Goal: Information Seeking & Learning: Learn about a topic

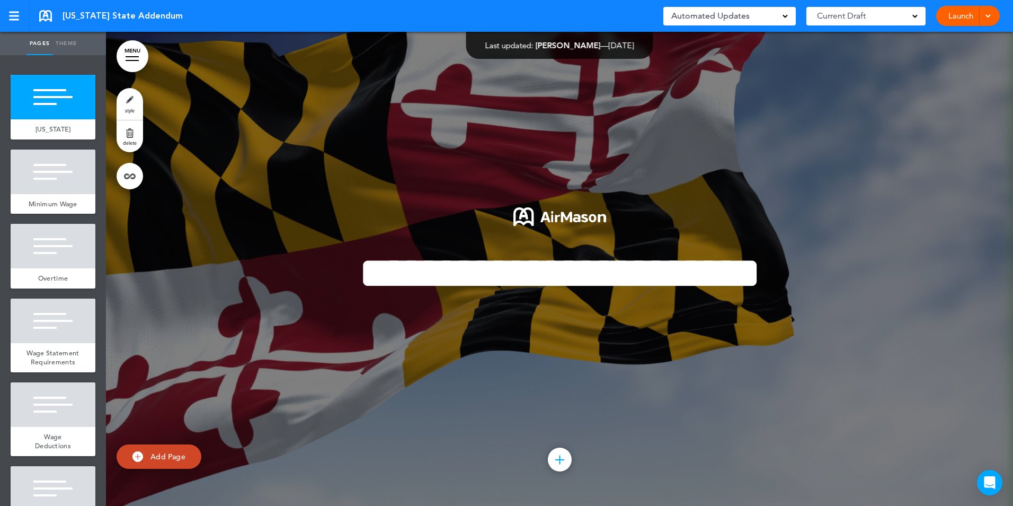
click at [130, 58] on link "MENU" at bounding box center [133, 56] width 32 height 32
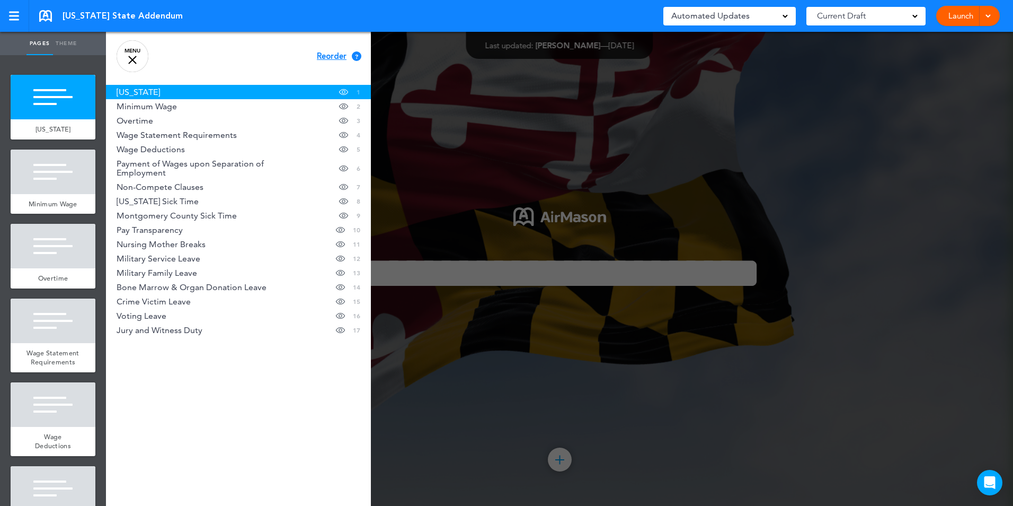
click at [133, 54] on link "MENU" at bounding box center [133, 56] width 32 height 32
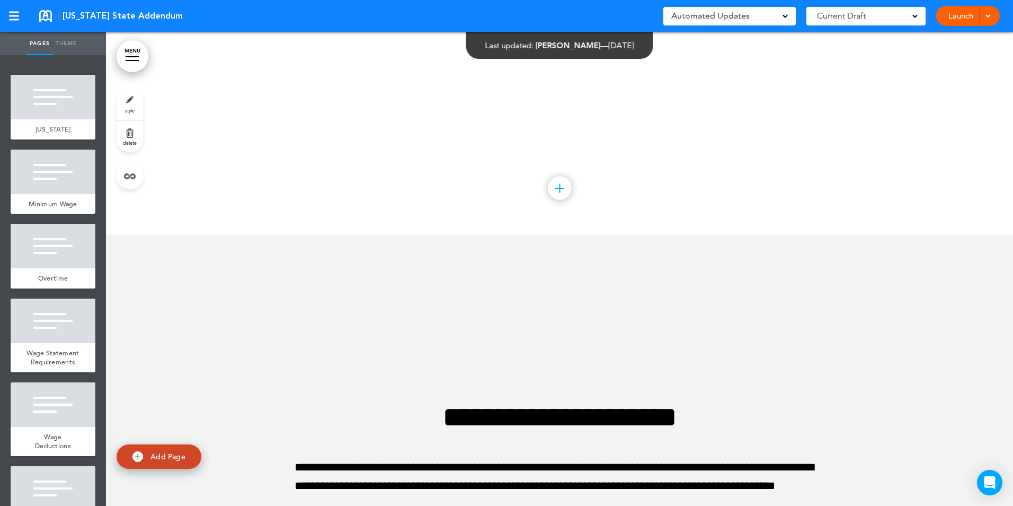
scroll to position [8629, 0]
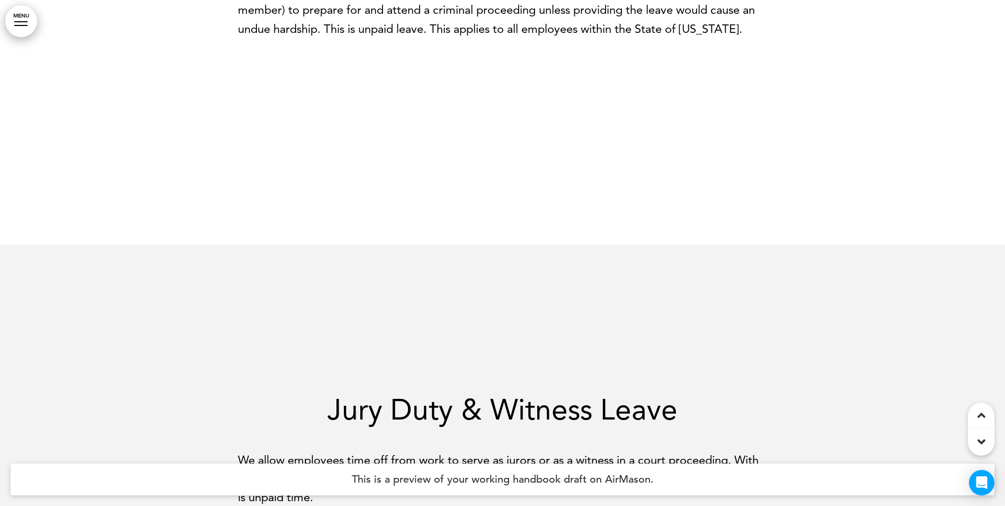
scroll to position [5649, 0]
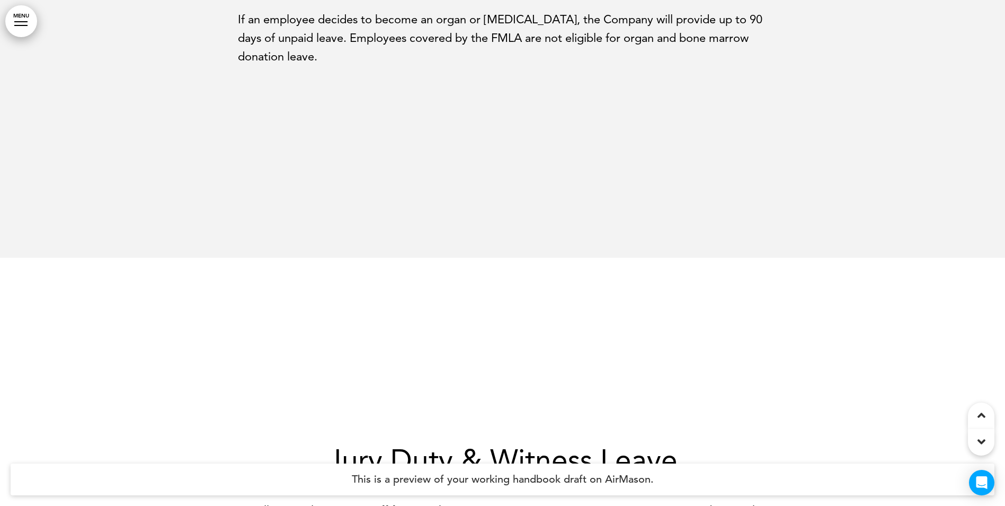
scroll to position [4550, 0]
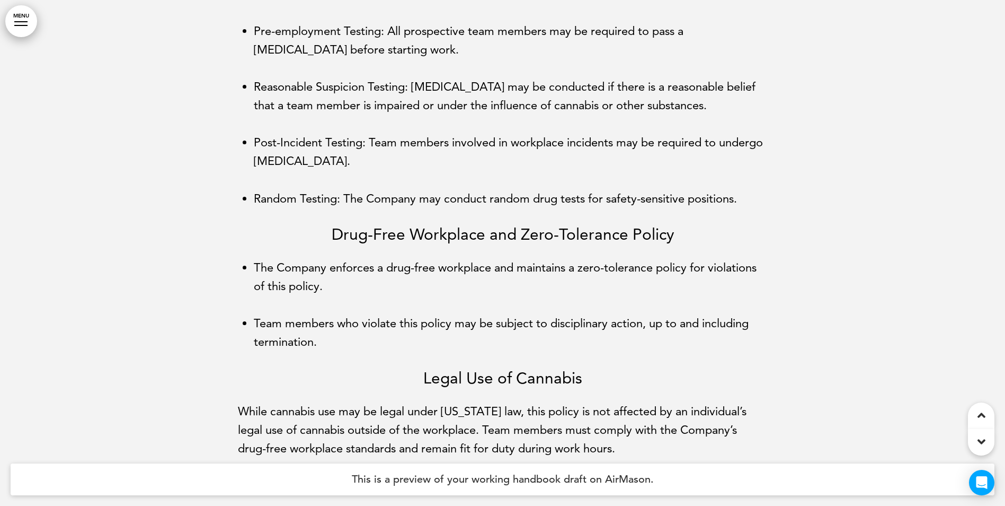
scroll to position [8658, 0]
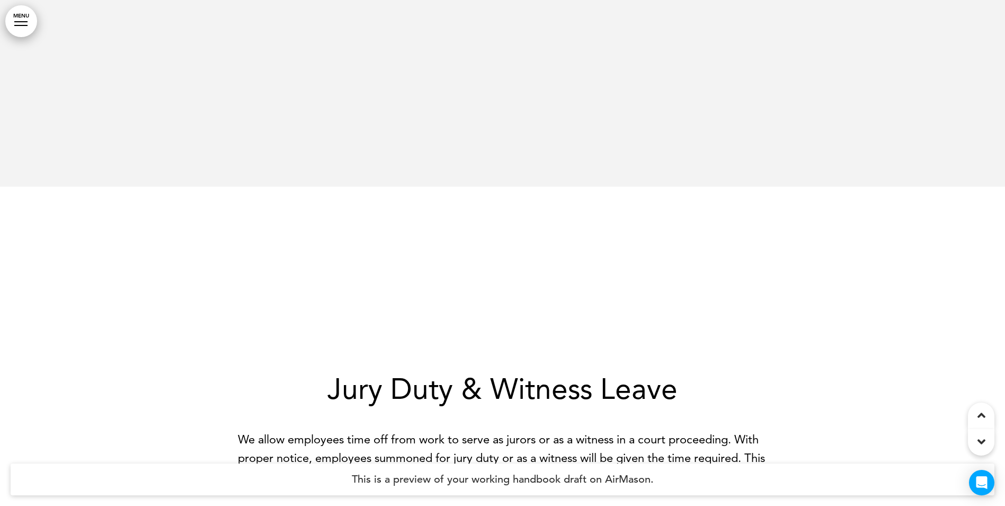
scroll to position [4207, 0]
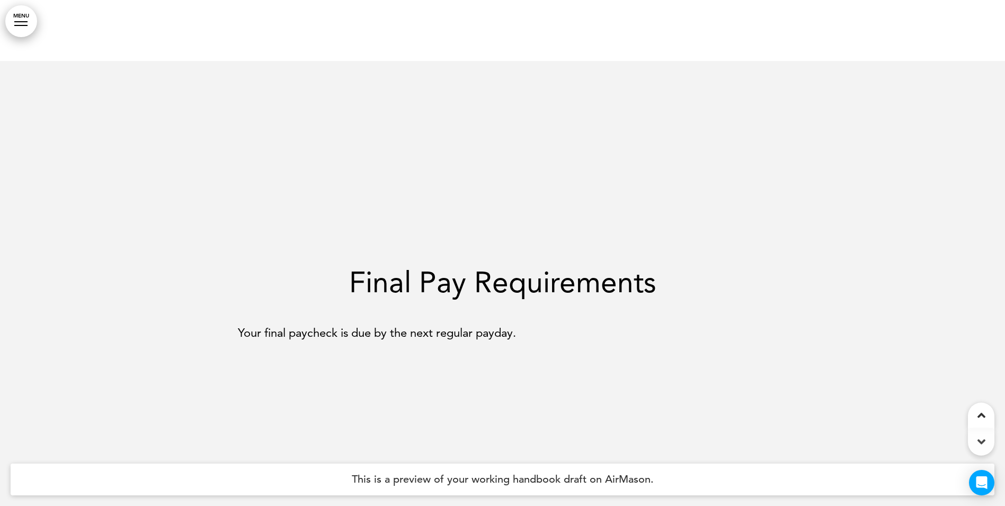
scroll to position [18636, 0]
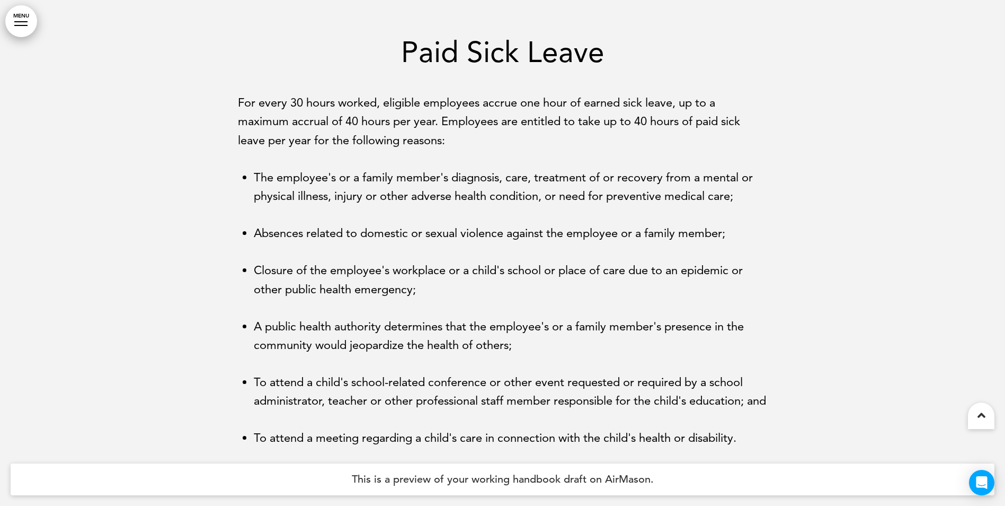
scroll to position [9149, 0]
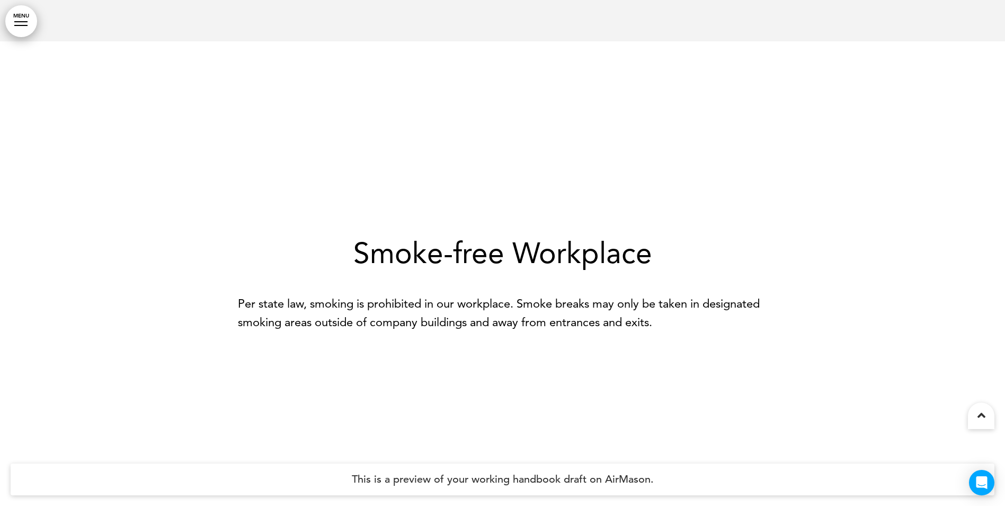
scroll to position [4700, 0]
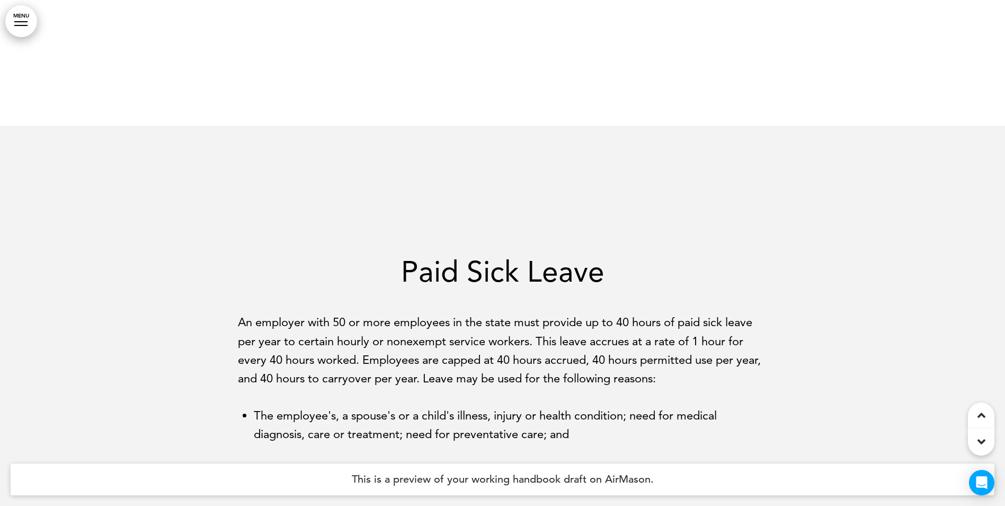
scroll to position [11671, 0]
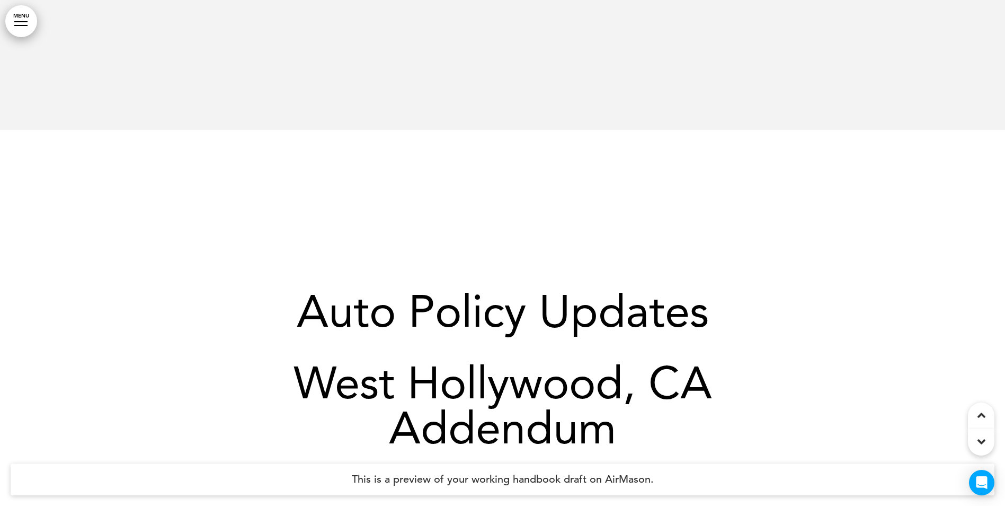
scroll to position [36285, 0]
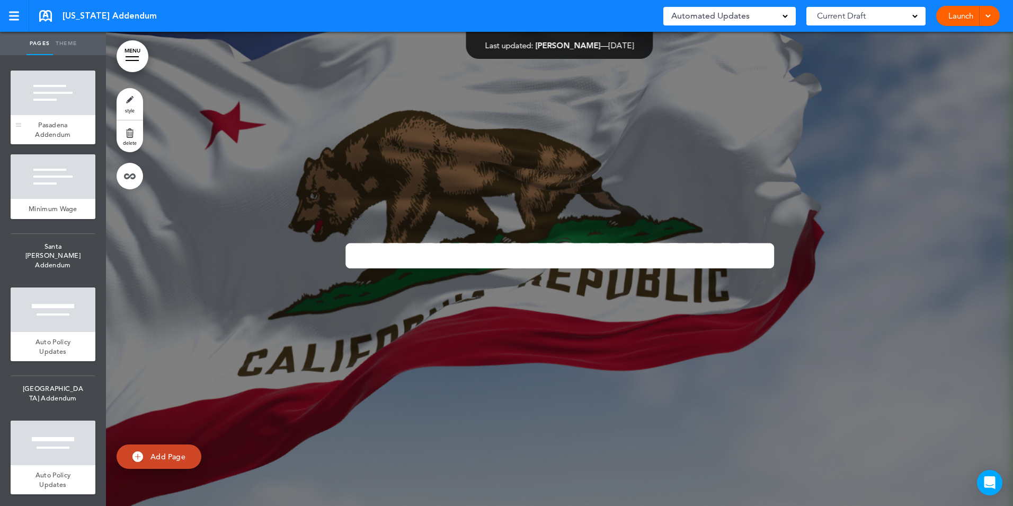
scroll to position [3640, 0]
click at [54, 348] on span "Auto Policy Updates" at bounding box center [53, 346] width 35 height 19
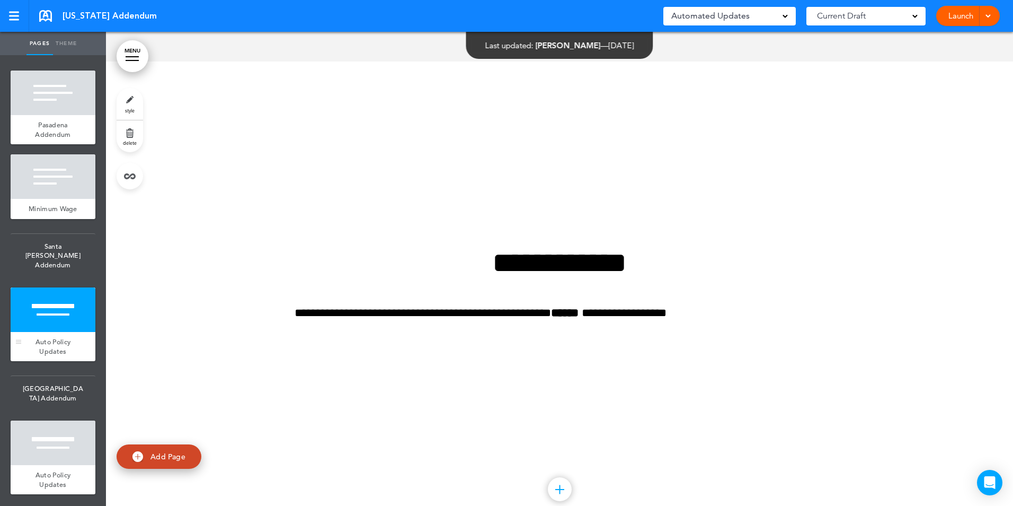
scroll to position [35462, 0]
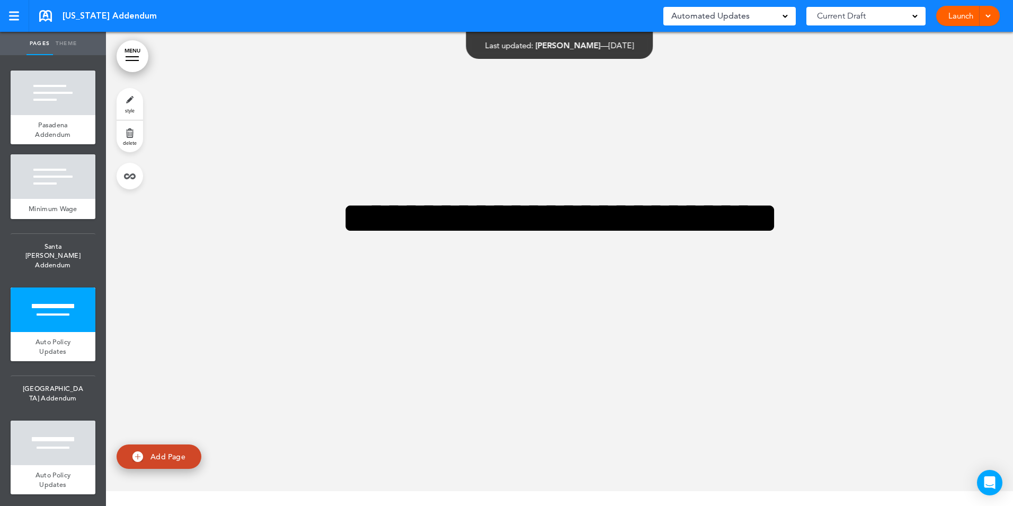
click at [129, 103] on link "style" at bounding box center [130, 104] width 26 height 32
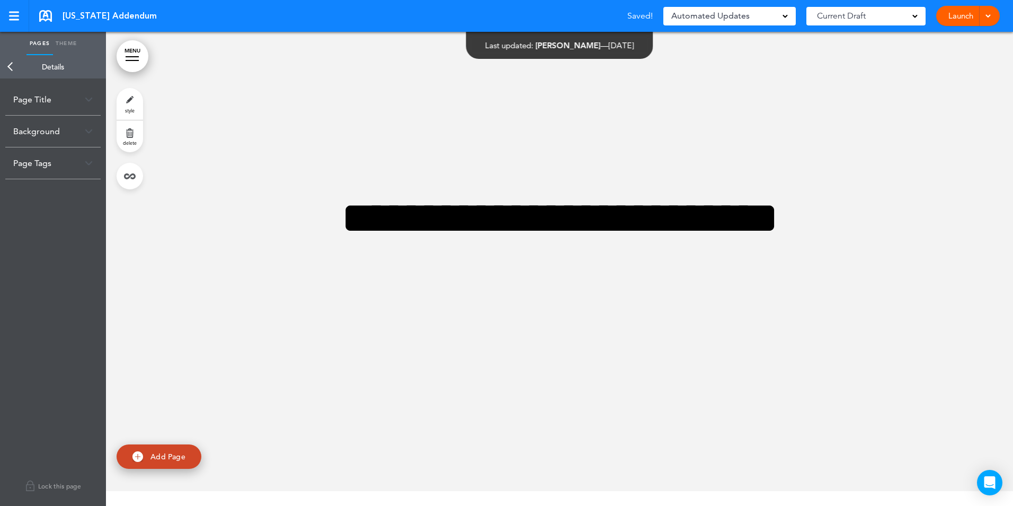
click at [49, 99] on div "Page Title" at bounding box center [52, 99] width 95 height 31
click at [30, 139] on input "**********" at bounding box center [52, 141] width 79 height 18
drag, startPoint x: 22, startPoint y: 143, endPoint x: 149, endPoint y: 143, distance: 127.7
click at [149, 143] on div "Pages Theme add page California add page Minimum Wage add page Final Wage Polic…" at bounding box center [506, 253] width 1013 height 506
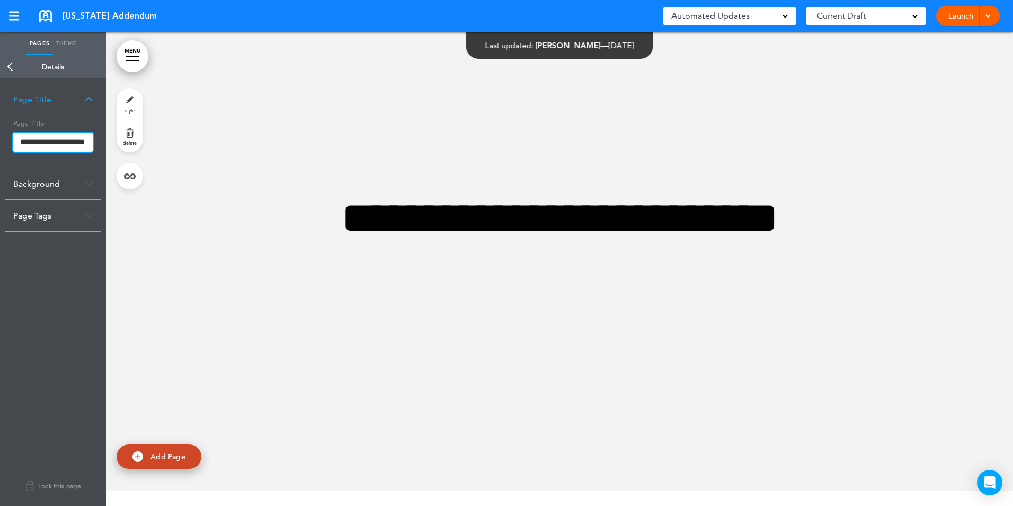
type input "**********"
click at [67, 287] on body "Checking url availability Make this page common so it is available in other han…" at bounding box center [506, 253] width 1013 height 506
click at [8, 66] on link "Back" at bounding box center [10, 66] width 21 height 23
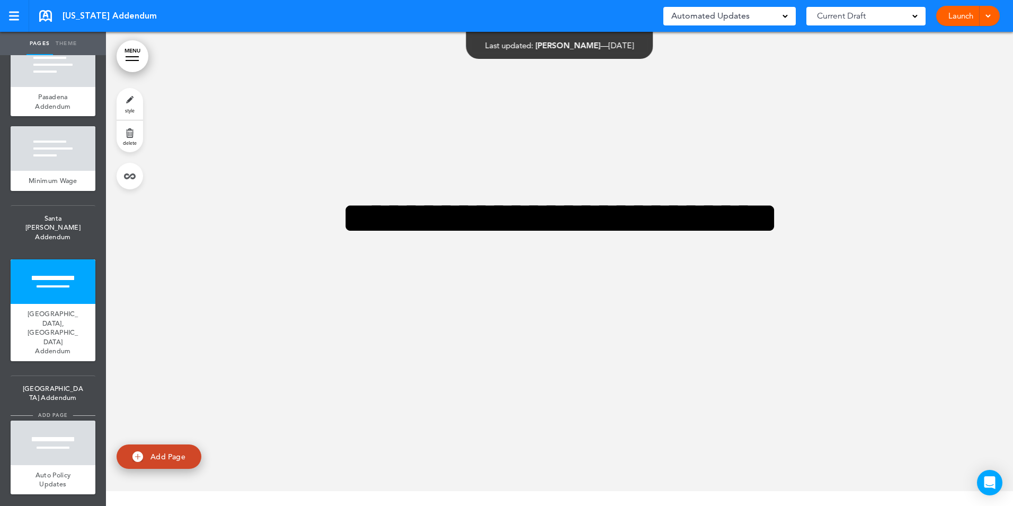
scroll to position [3649, 0]
click at [51, 473] on span "Auto Policy Updates" at bounding box center [53, 479] width 35 height 19
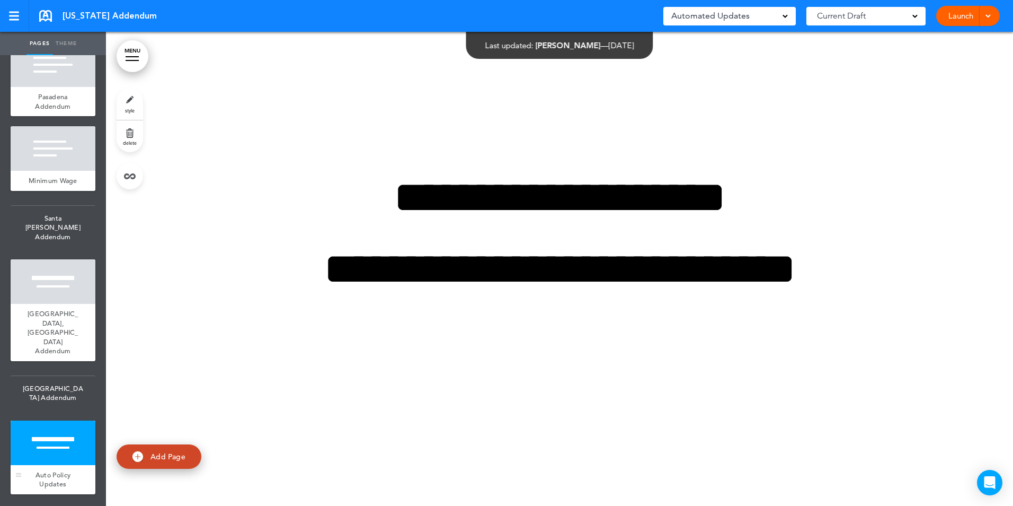
scroll to position [35936, 0]
click at [355, 218] on h1 "**********" at bounding box center [559, 197] width 509 height 45
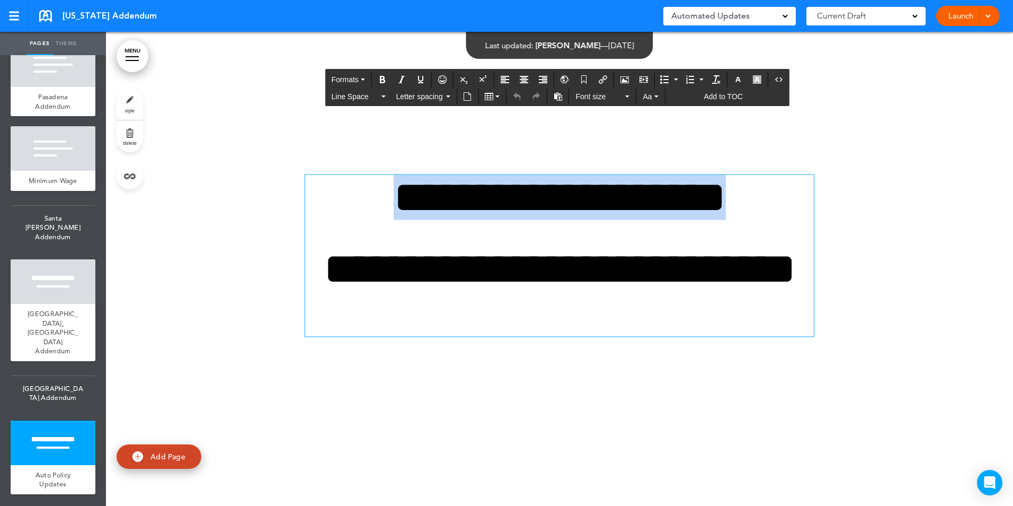
drag, startPoint x: 360, startPoint y: 199, endPoint x: 776, endPoint y: 202, distance: 416.0
click at [776, 202] on h1 "**********" at bounding box center [559, 197] width 509 height 45
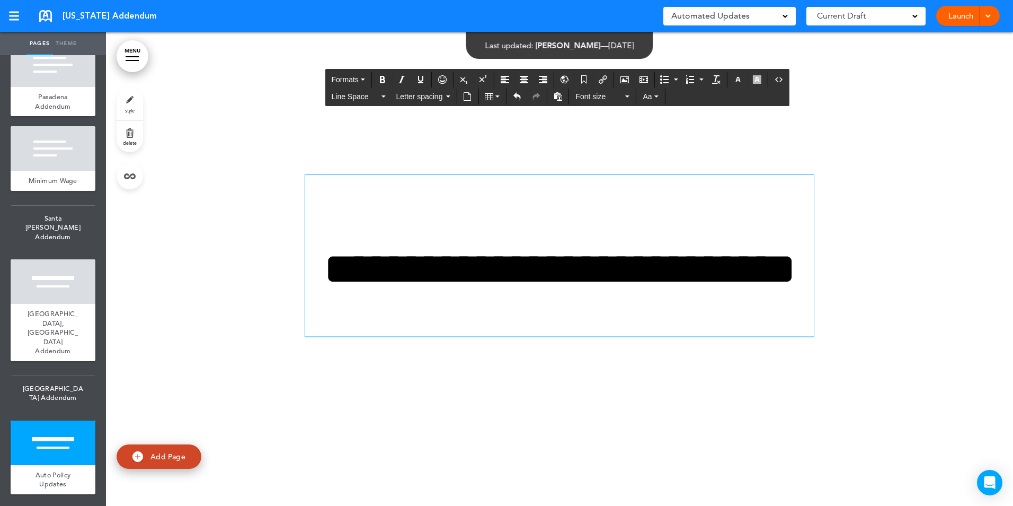
click at [349, 264] on h1 "**********" at bounding box center [559, 291] width 509 height 90
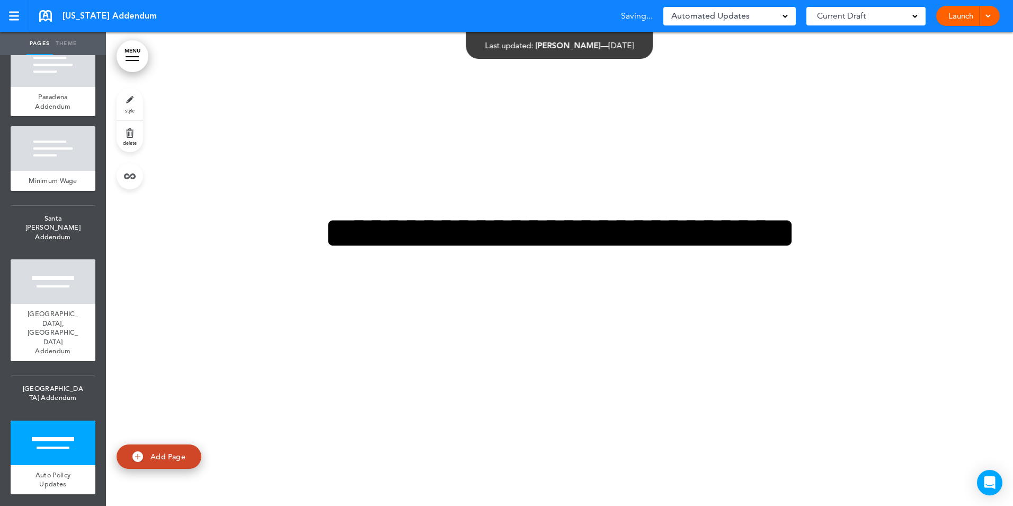
click at [398, 343] on div "**********" at bounding box center [560, 269] width 530 height 196
click at [52, 478] on div "Auto Policy Updates" at bounding box center [53, 479] width 85 height 29
click at [126, 109] on span "style" at bounding box center [130, 110] width 10 height 6
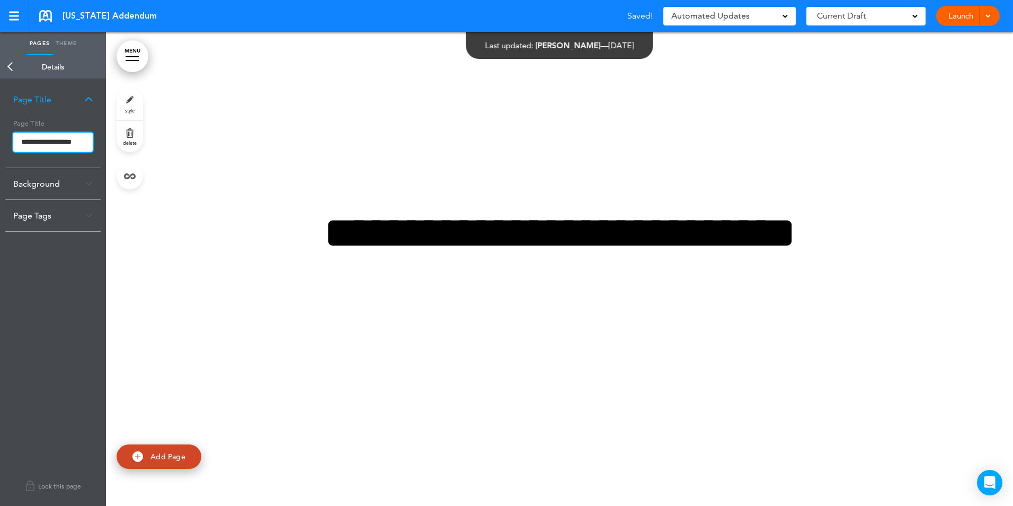
click at [46, 149] on input "**********" at bounding box center [52, 141] width 79 height 19
drag, startPoint x: 20, startPoint y: 141, endPoint x: 204, endPoint y: 150, distance: 184.6
click at [204, 150] on div "Pages Theme add page California add page Minimum Wage add page Final Wage Polic…" at bounding box center [506, 253] width 1013 height 506
type input "**********"
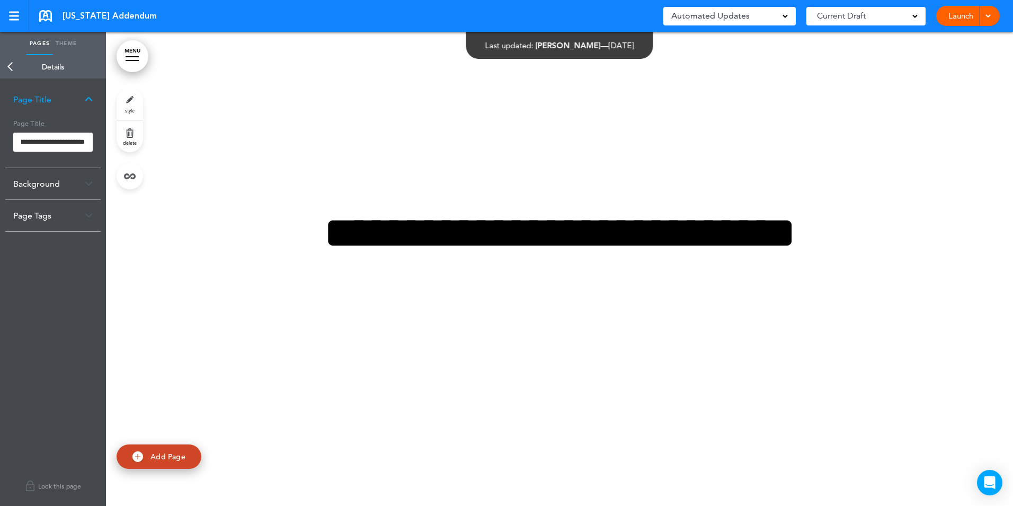
click at [143, 297] on body "Make this page common so it is available in other handbooks. This handbook Prev…" at bounding box center [506, 253] width 1013 height 506
click at [5, 64] on link "Back" at bounding box center [10, 66] width 21 height 23
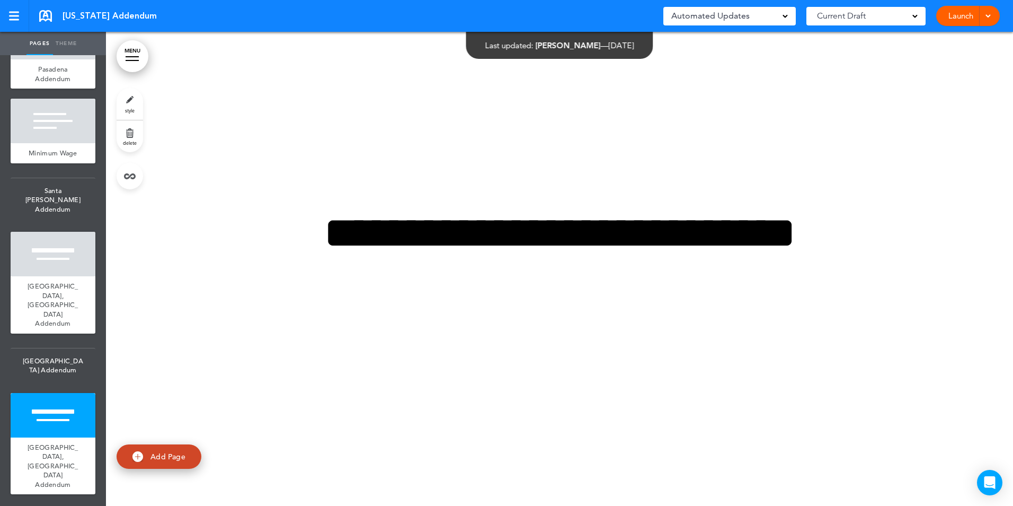
scroll to position [3667, 0]
click at [53, 459] on span "West Hollywood, CA Addendum" at bounding box center [53, 465] width 51 height 46
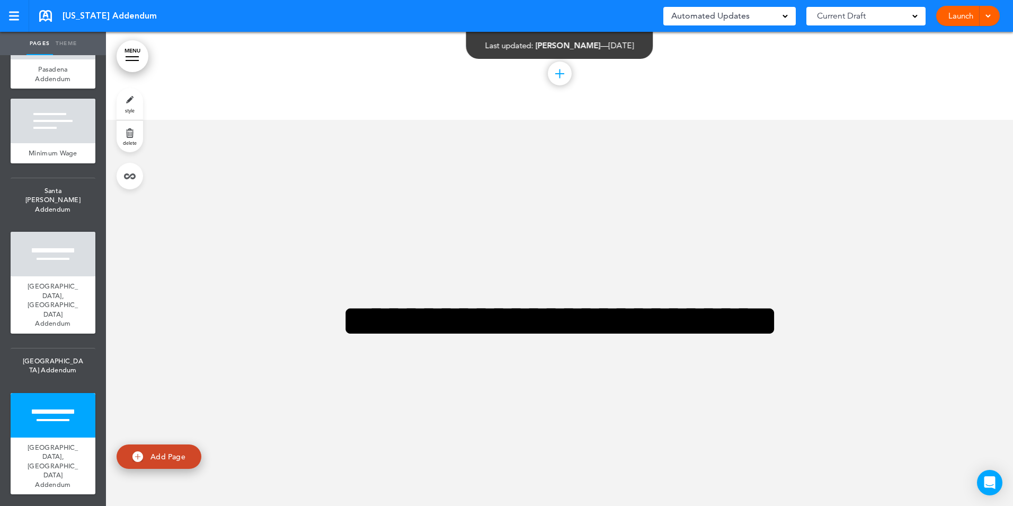
scroll to position [35353, 0]
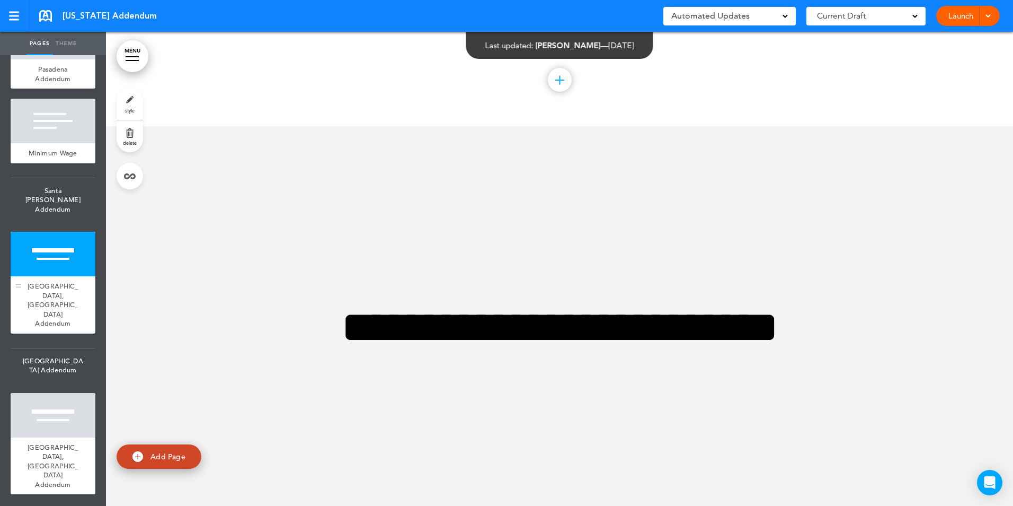
click at [31, 276] on div at bounding box center [53, 254] width 85 height 45
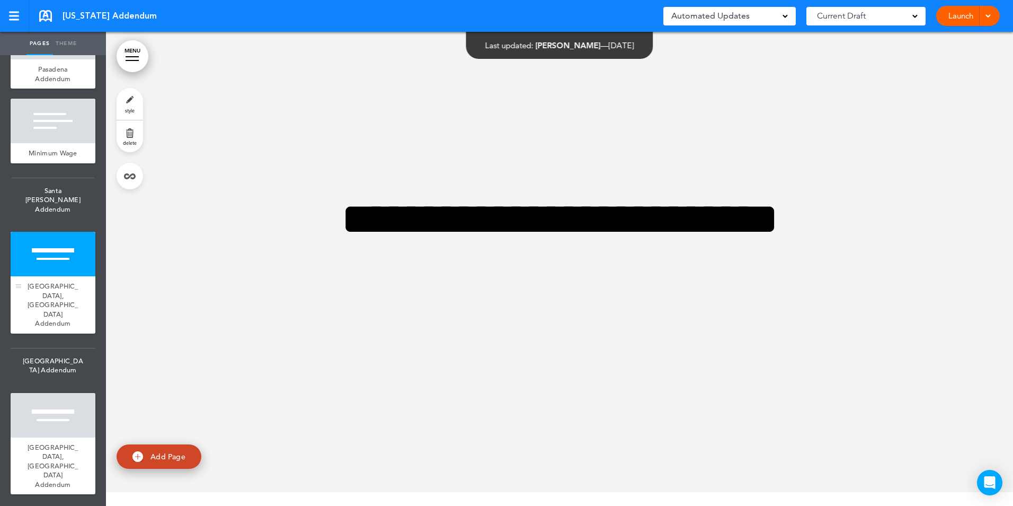
scroll to position [35462, 0]
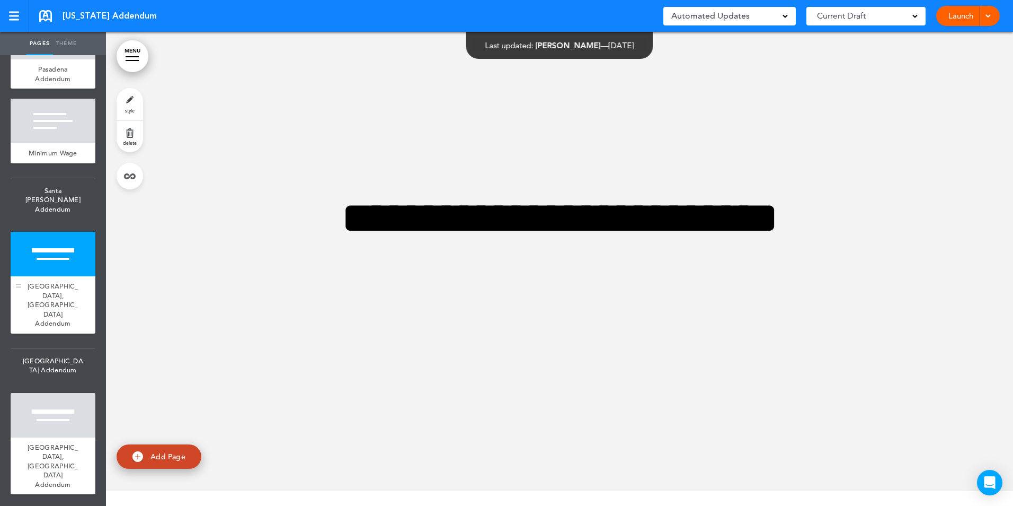
click at [52, 276] on div at bounding box center [53, 254] width 85 height 45
click at [132, 135] on link "delete" at bounding box center [130, 136] width 26 height 32
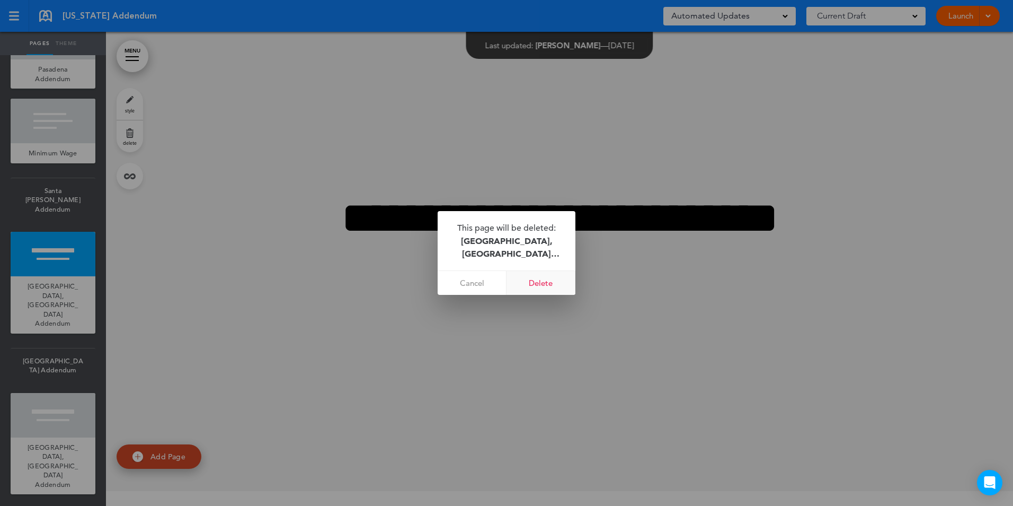
click at [543, 277] on link "Delete" at bounding box center [541, 283] width 69 height 24
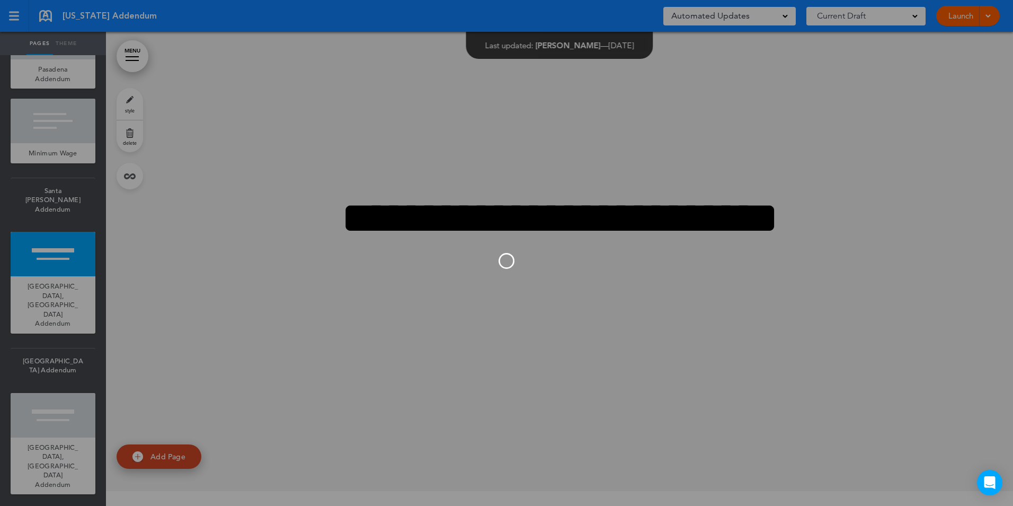
scroll to position [3575, 0]
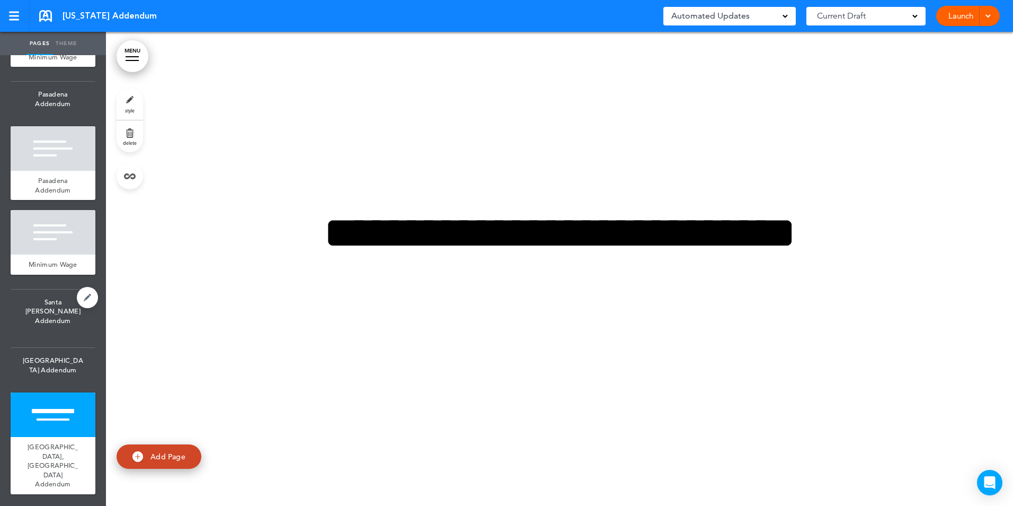
click at [51, 322] on span "Santa Monica Addendum" at bounding box center [53, 311] width 85 height 44
click at [132, 134] on link "delete" at bounding box center [130, 136] width 26 height 32
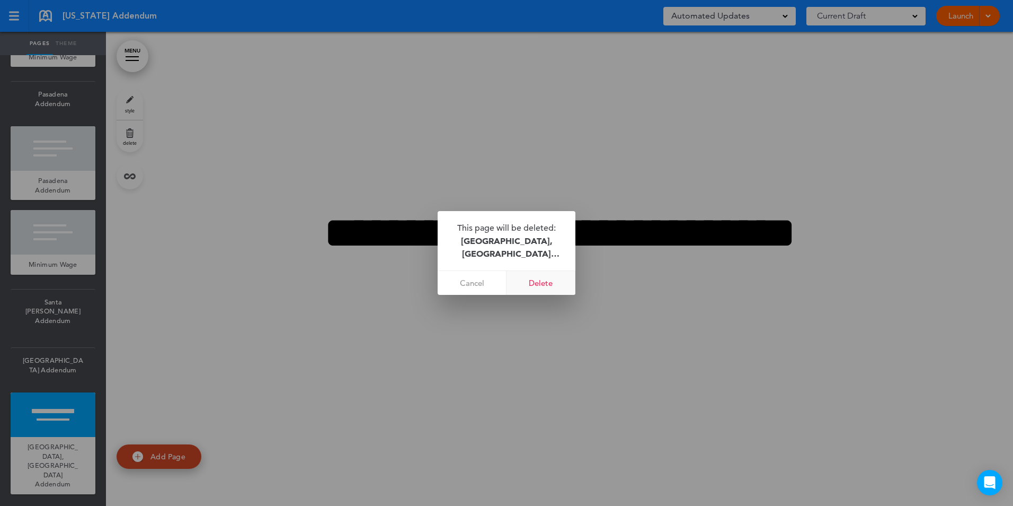
click at [547, 284] on link "Delete" at bounding box center [541, 283] width 69 height 24
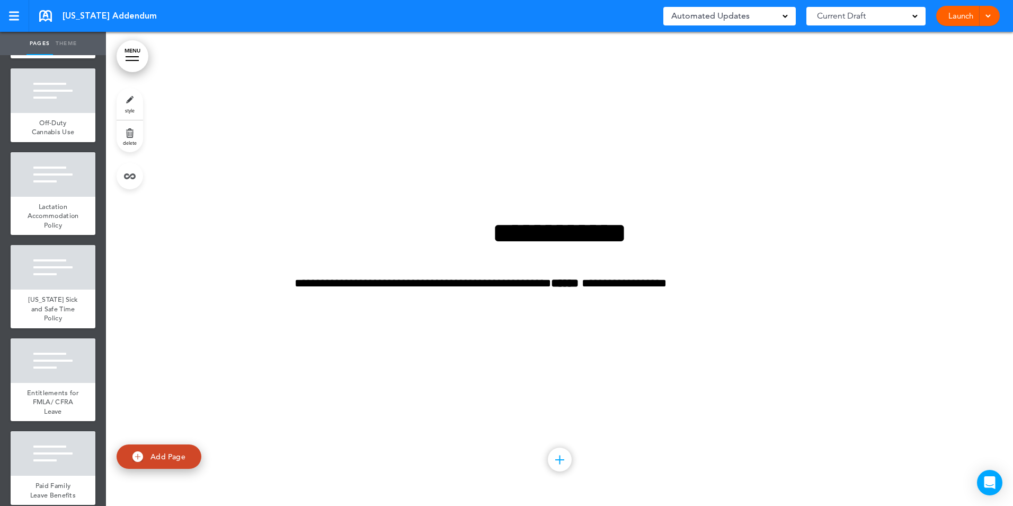
scroll to position [3313, 0]
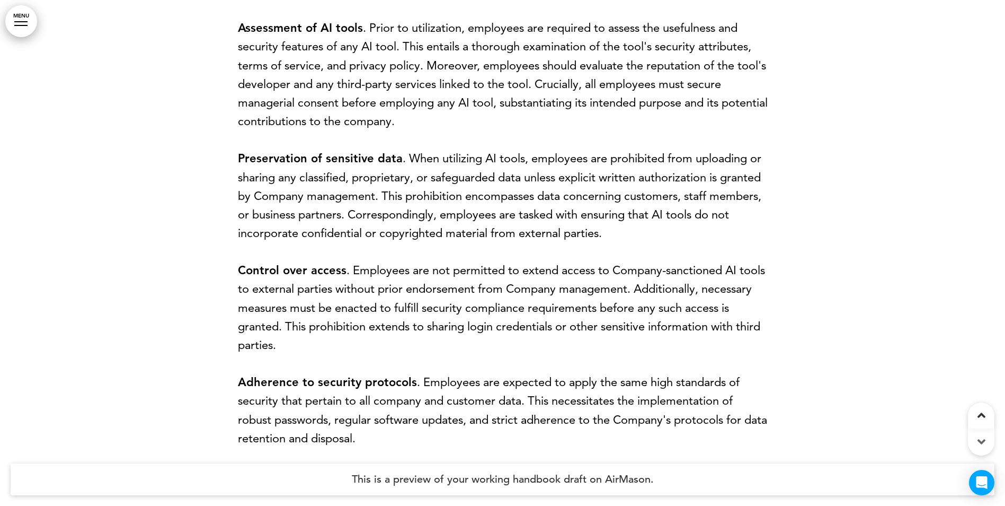
scroll to position [12580, 0]
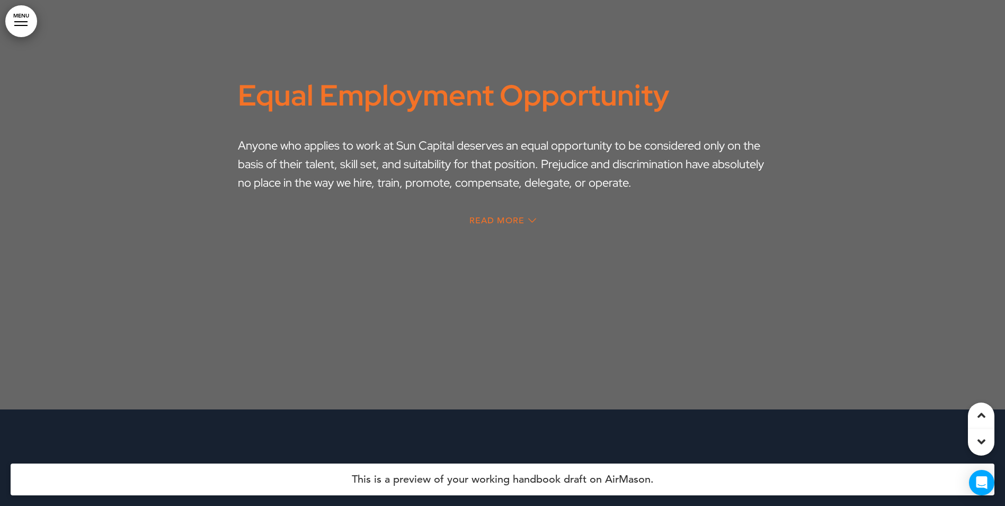
scroll to position [5670, 0]
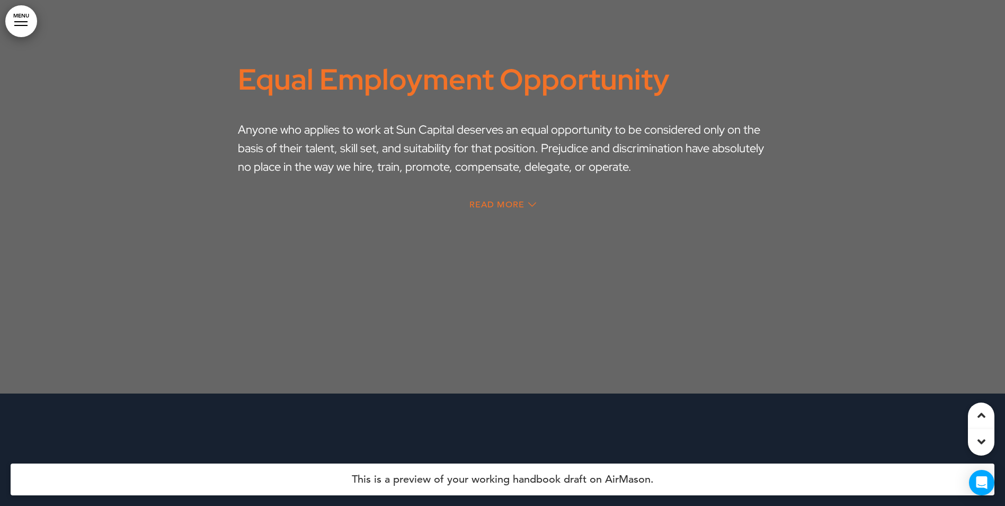
click at [499, 200] on span "Read More" at bounding box center [496, 204] width 55 height 8
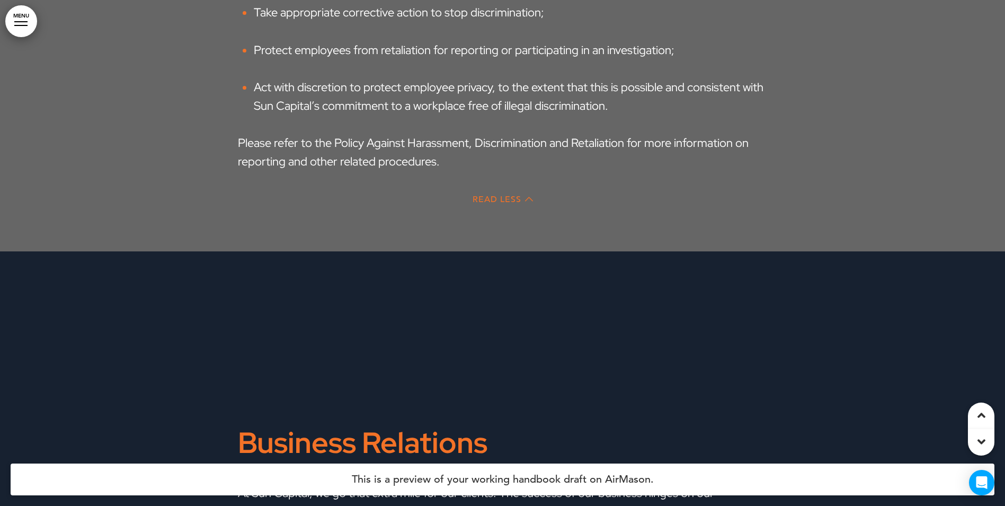
scroll to position [6539, 0]
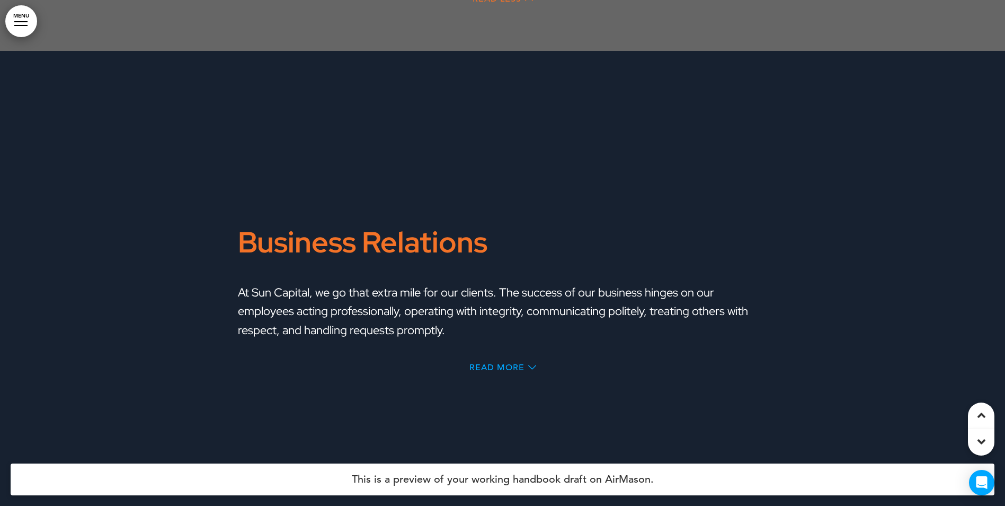
click at [498, 363] on span "Read More" at bounding box center [496, 367] width 55 height 8
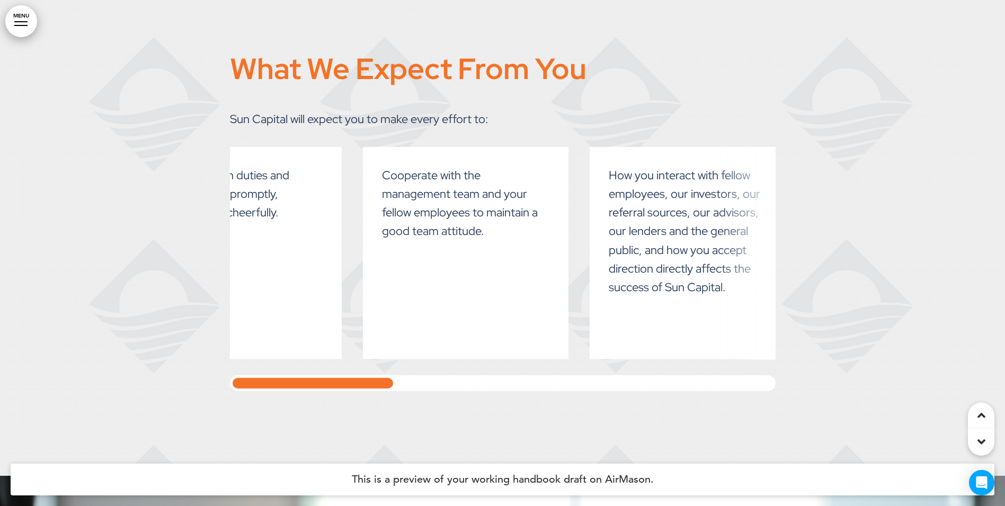
scroll to position [0, 0]
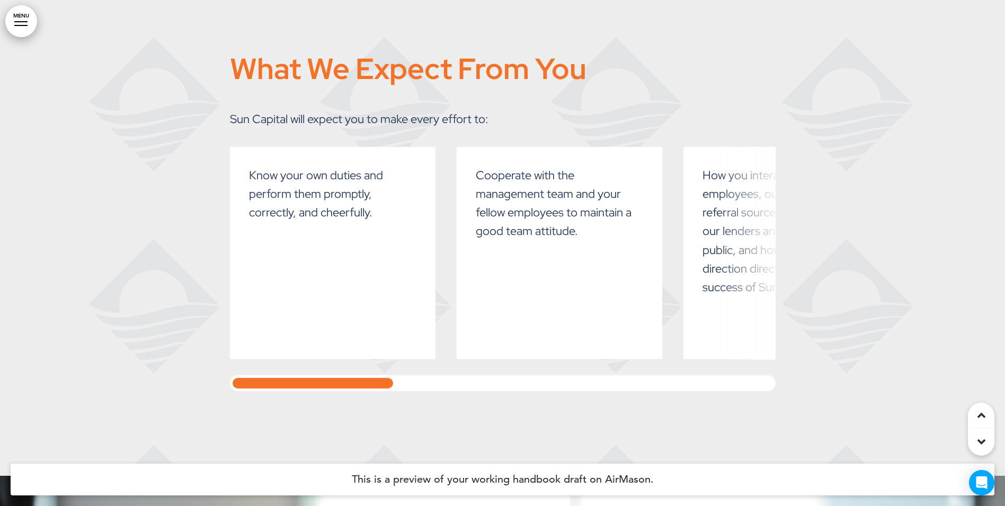
click at [233, 375] on div at bounding box center [313, 383] width 166 height 16
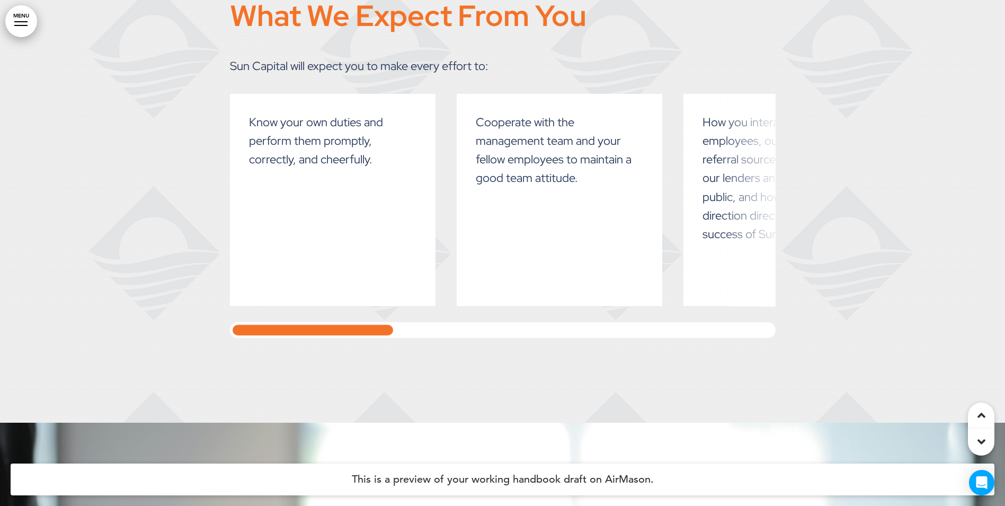
click at [132, 311] on div "What We Expect From You Sun Capital will expect you to make every effort to: Kn…" at bounding box center [502, 170] width 1005 height 506
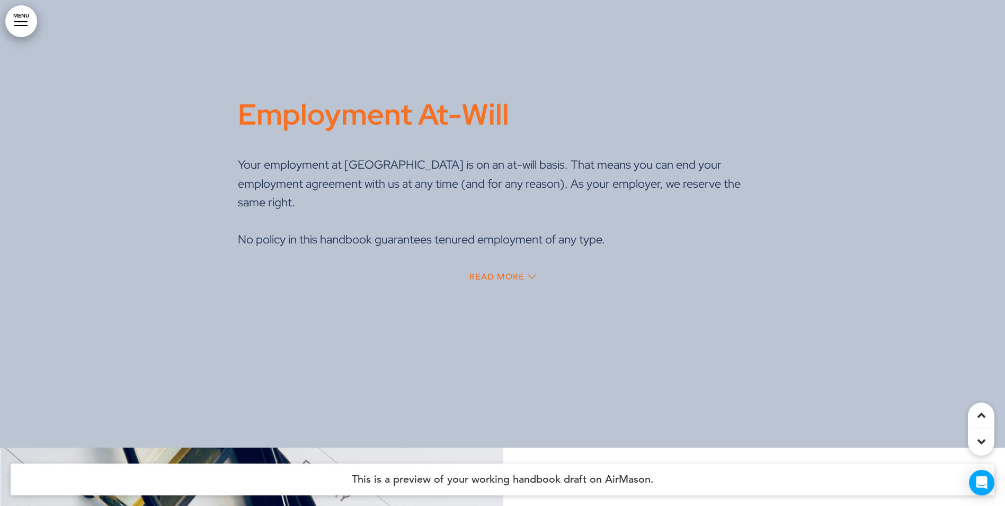
scroll to position [10301, 0]
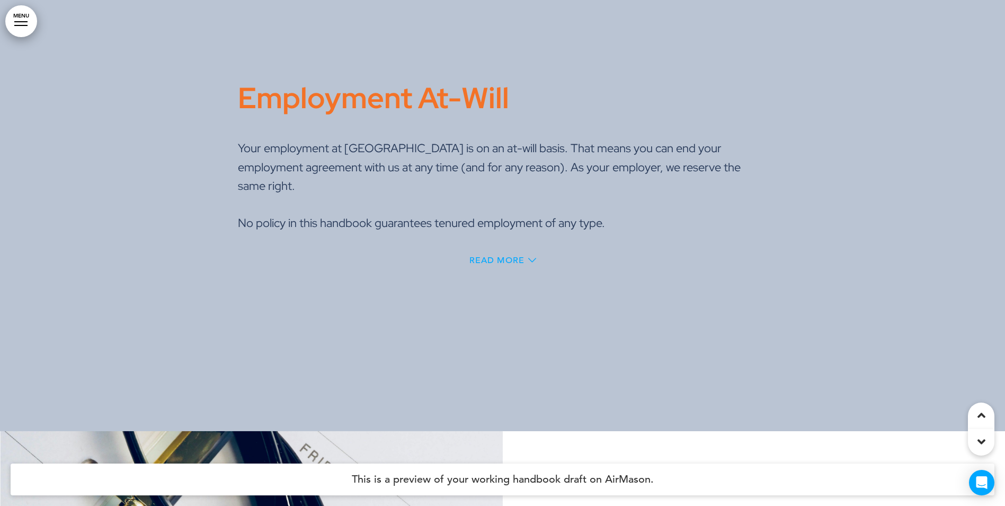
click at [518, 256] on span "Read More" at bounding box center [496, 260] width 55 height 8
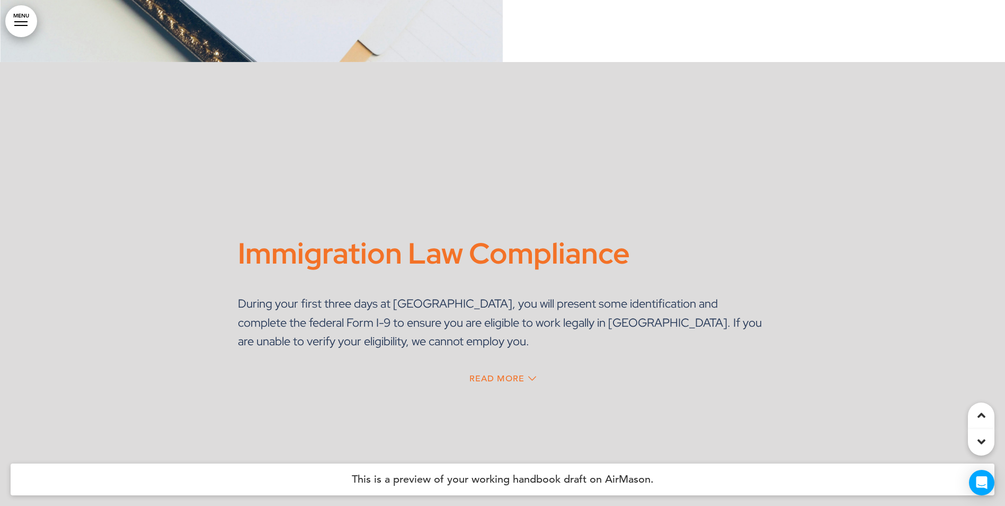
scroll to position [11498, 0]
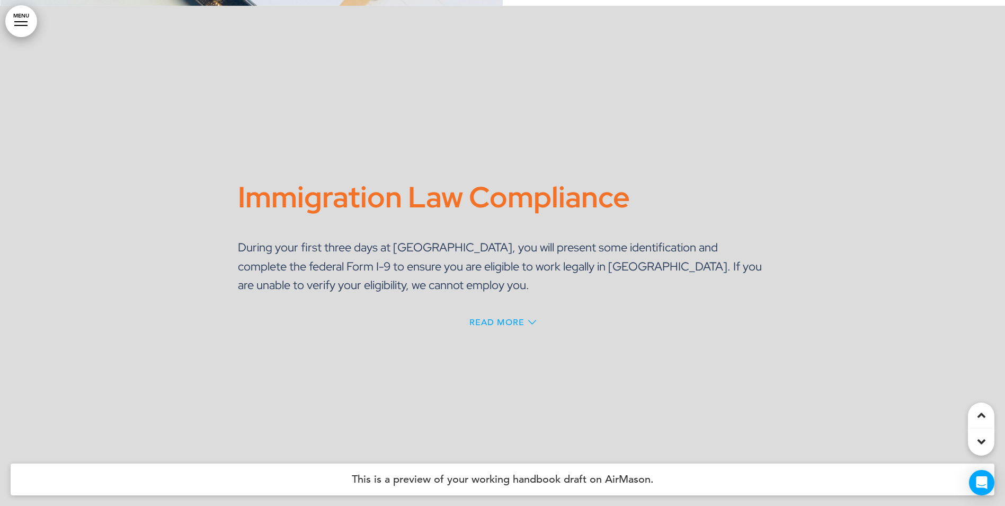
click at [469, 318] on span "Read More" at bounding box center [496, 322] width 55 height 8
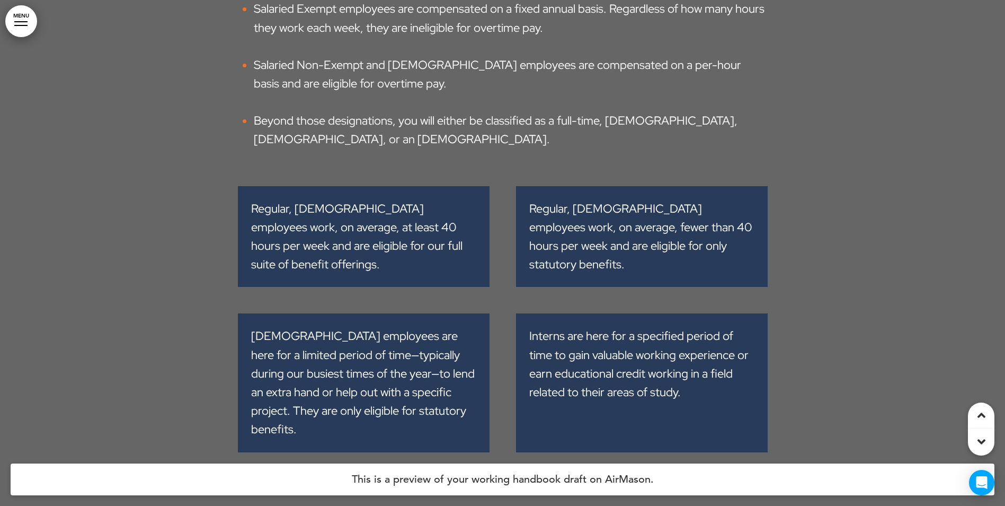
scroll to position [12181, 0]
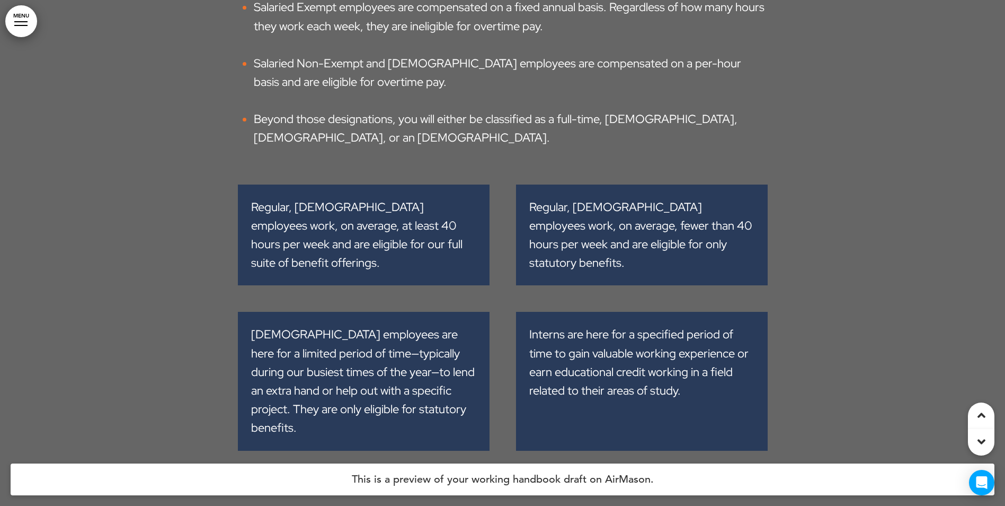
click at [491, 466] on span "Read More" at bounding box center [496, 470] width 55 height 8
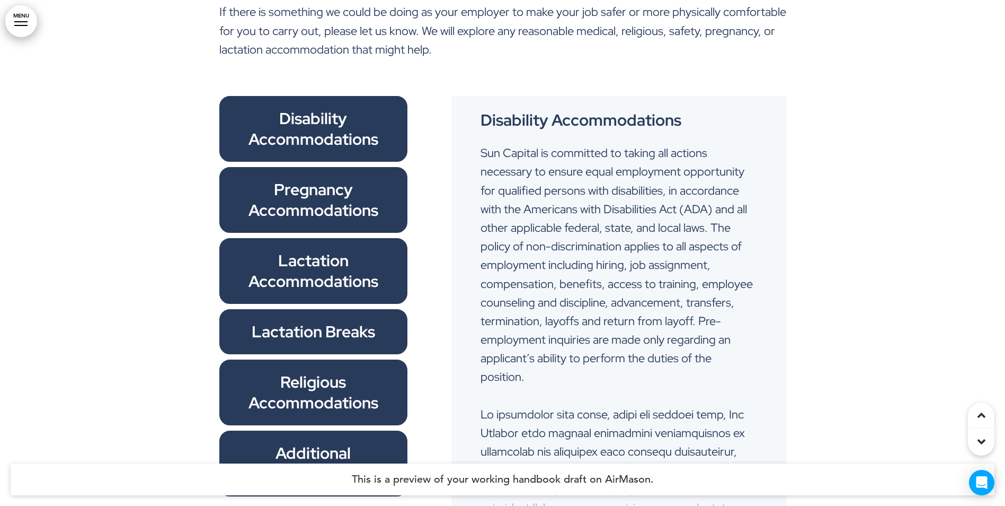
scroll to position [14141, 0]
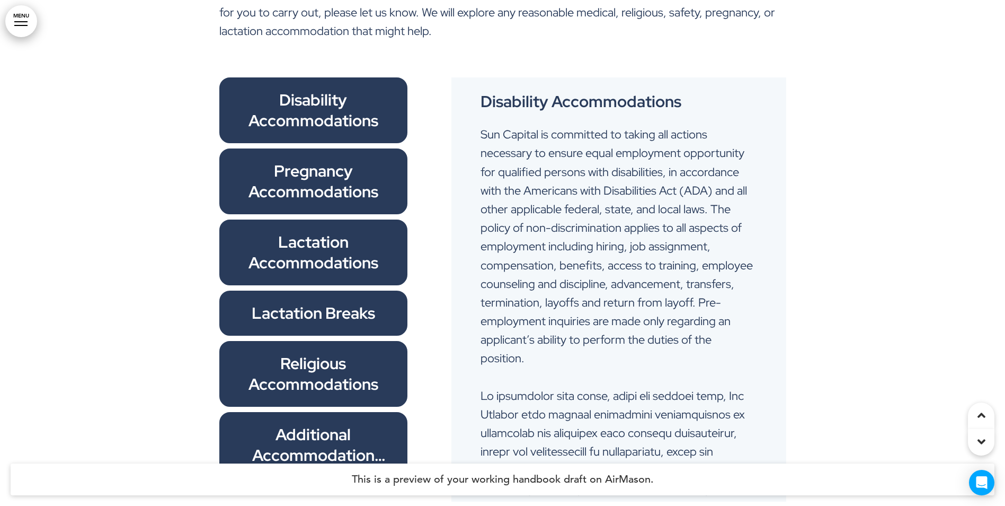
click at [302, 423] on span "Additional Accommodation Requests" at bounding box center [319, 454] width 134 height 63
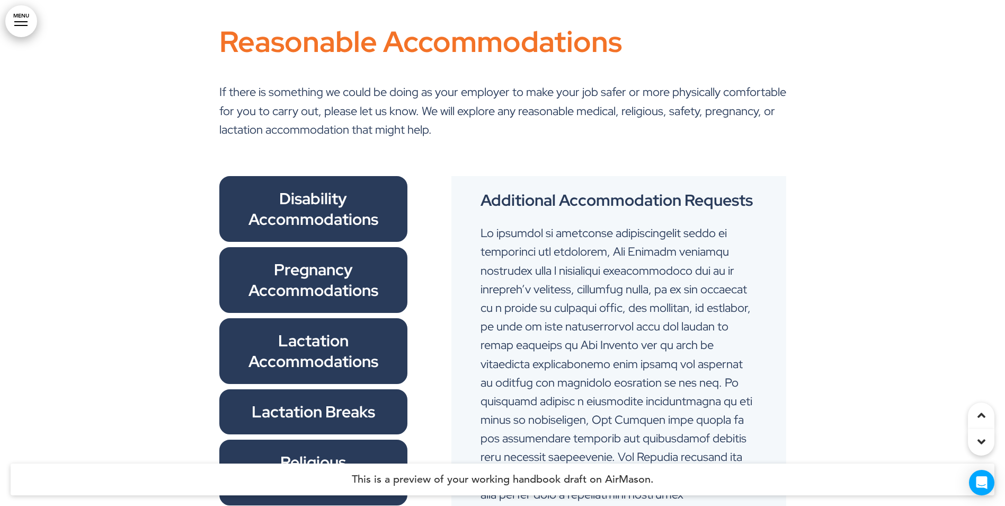
scroll to position [14035, 0]
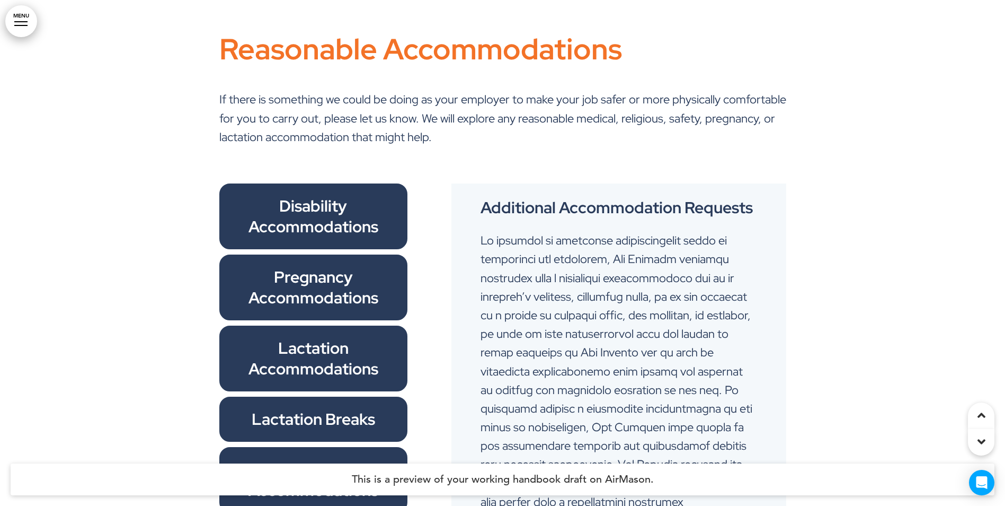
click at [340, 195] on span "Disability Accommodations" at bounding box center [314, 216] width 130 height 42
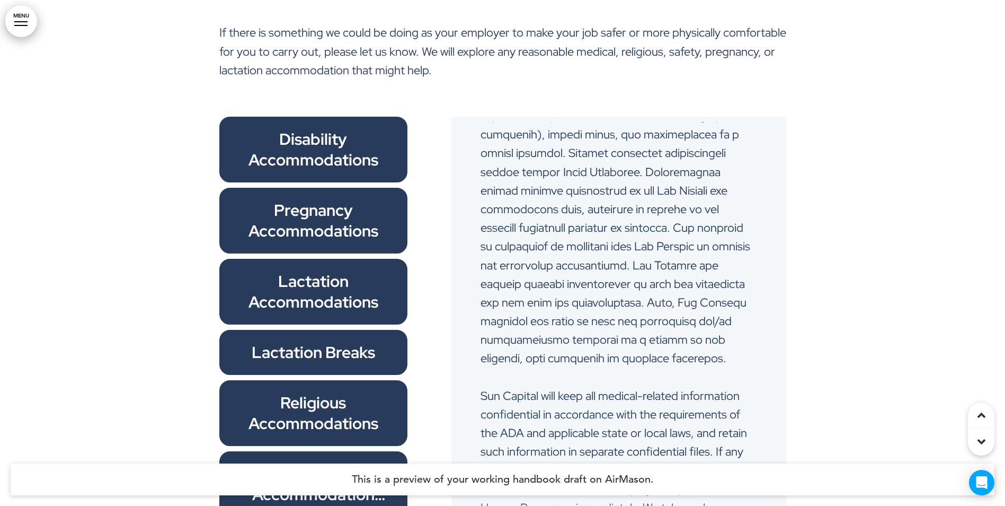
scroll to position [14194, 0]
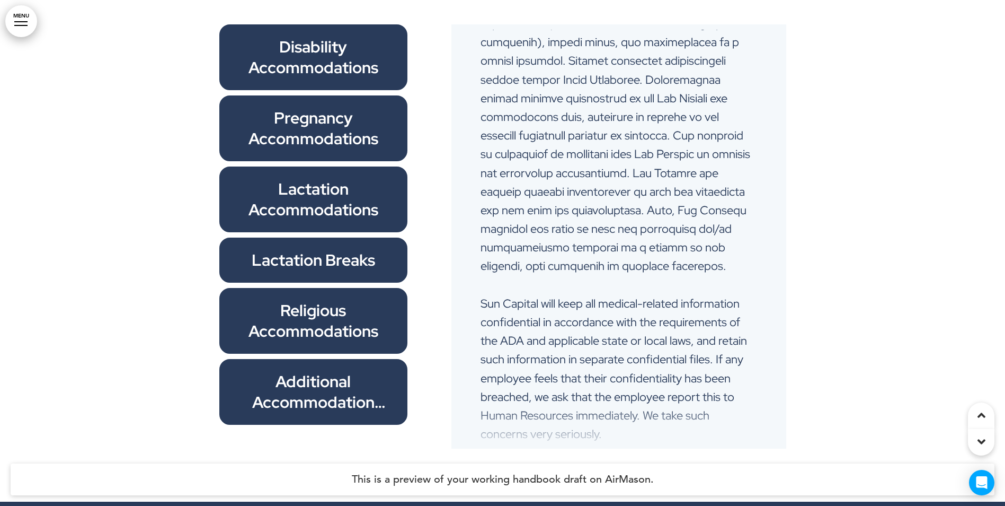
click at [312, 370] on span "Additional Accommodation Requests" at bounding box center [319, 401] width 134 height 63
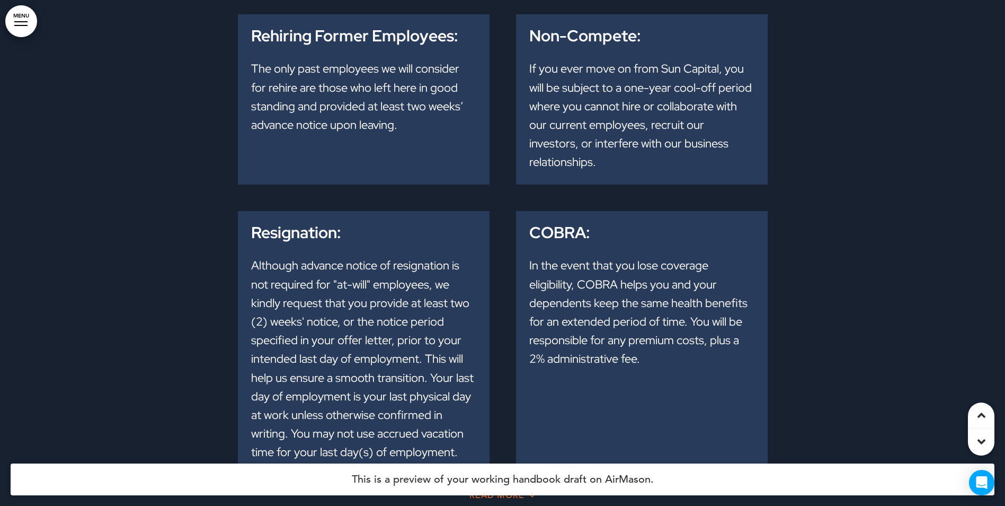
scroll to position [16102, 0]
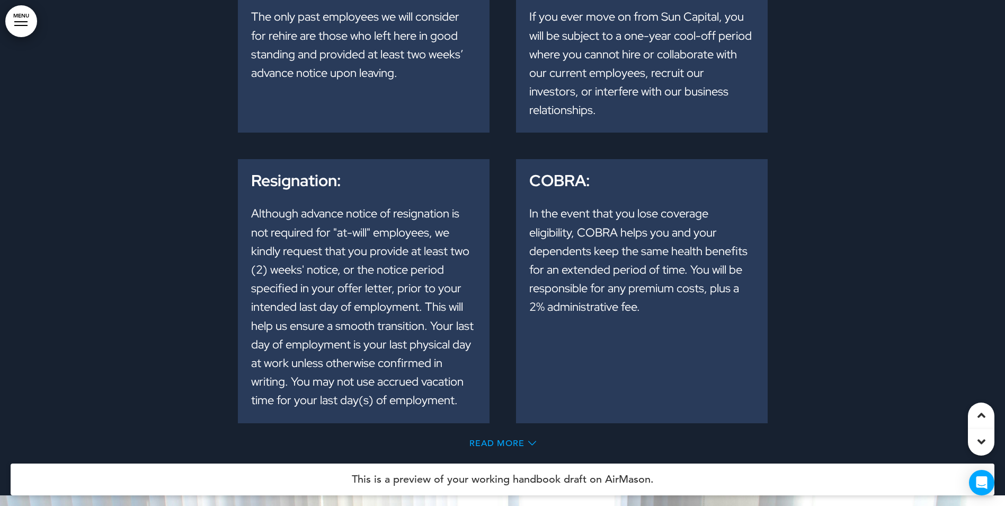
click at [492, 439] on span "Read More" at bounding box center [496, 443] width 55 height 8
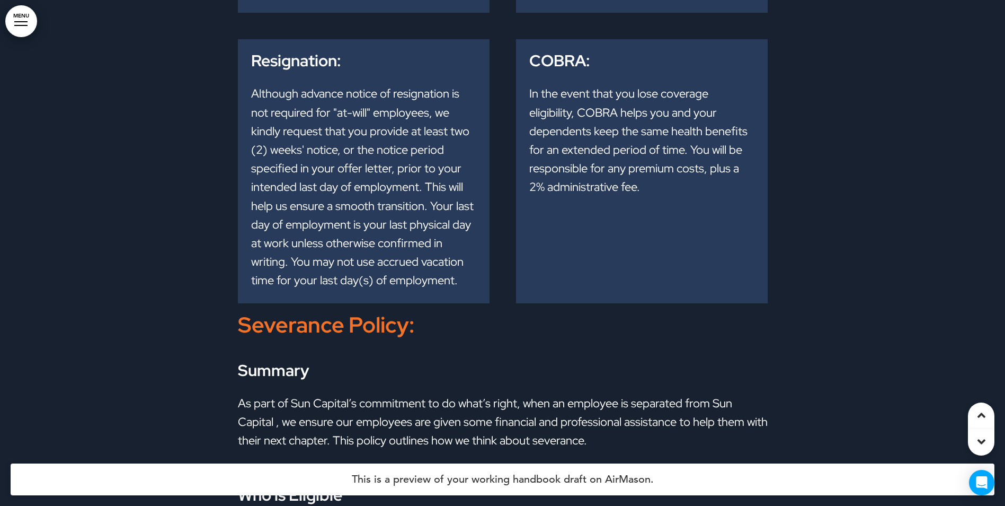
scroll to position [16314, 0]
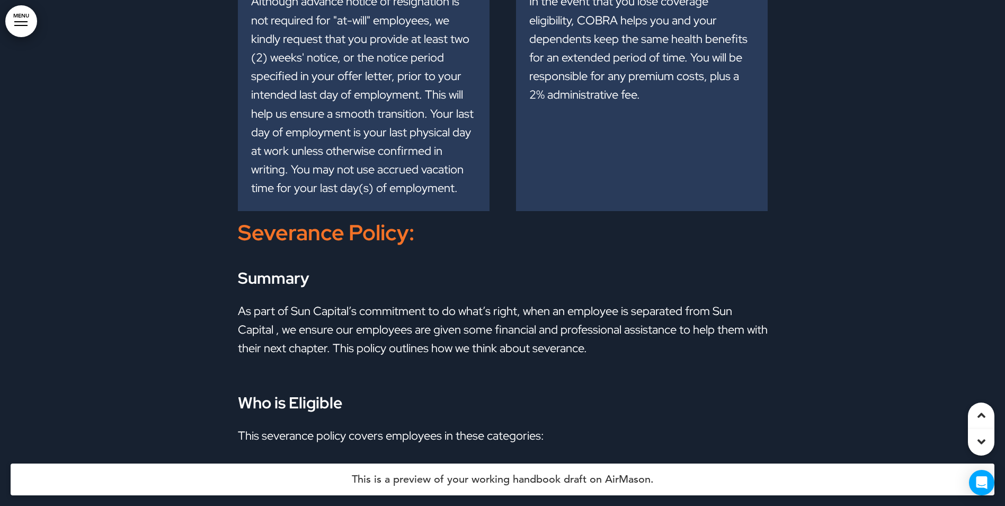
click at [639, 463] on li "Principals (PR – all levels)" at bounding box center [511, 472] width 514 height 19
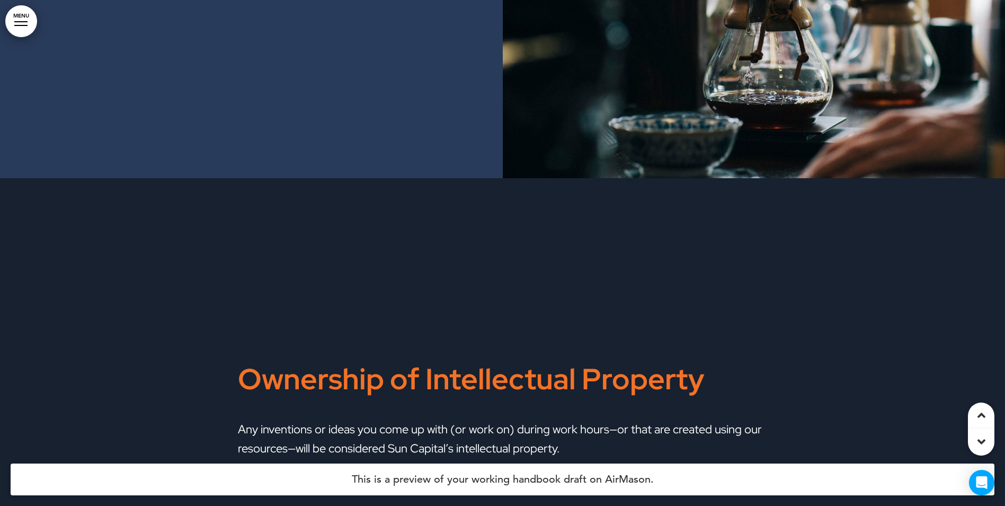
scroll to position [21083, 0]
